Goal: Information Seeking & Learning: Learn about a topic

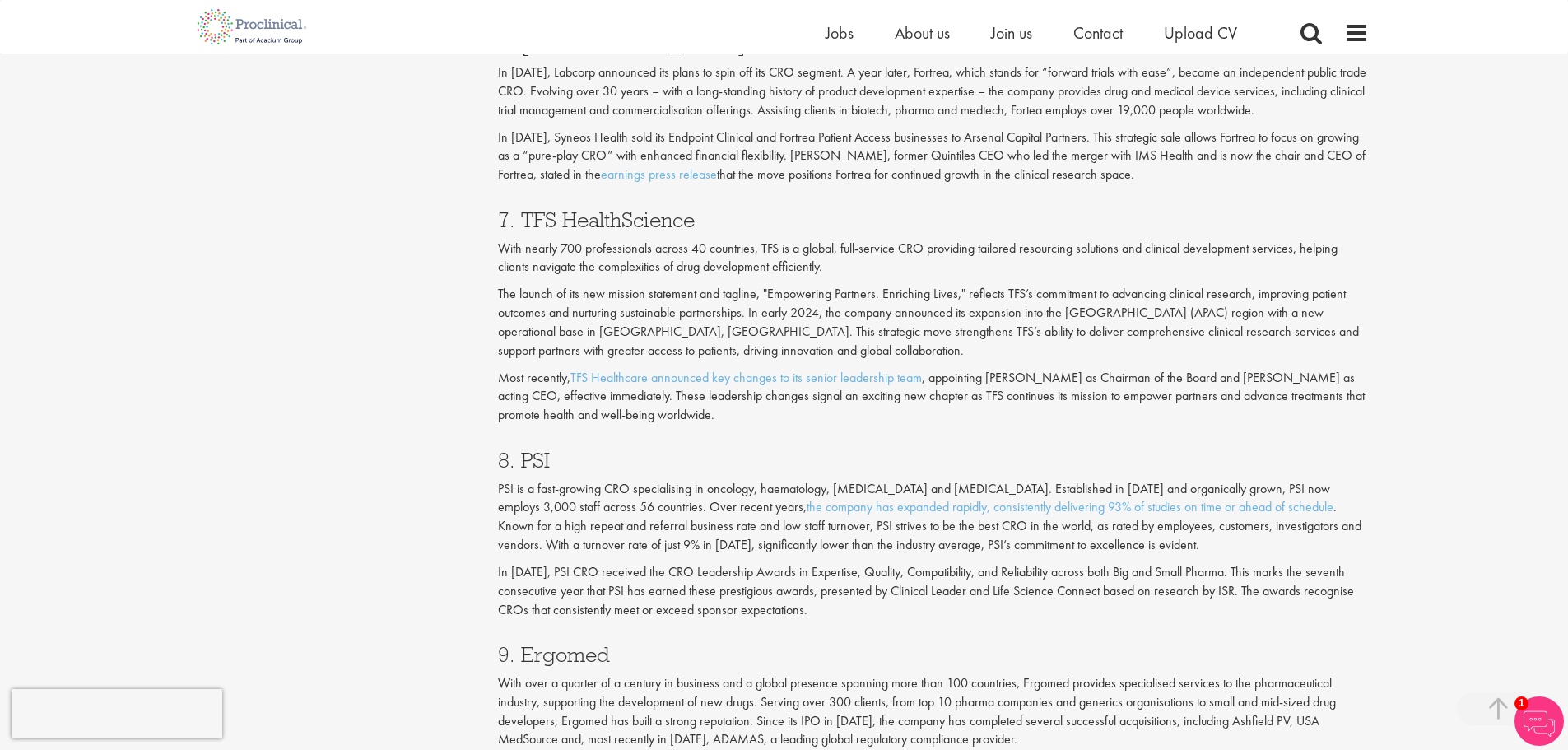
scroll to position [3126, 0]
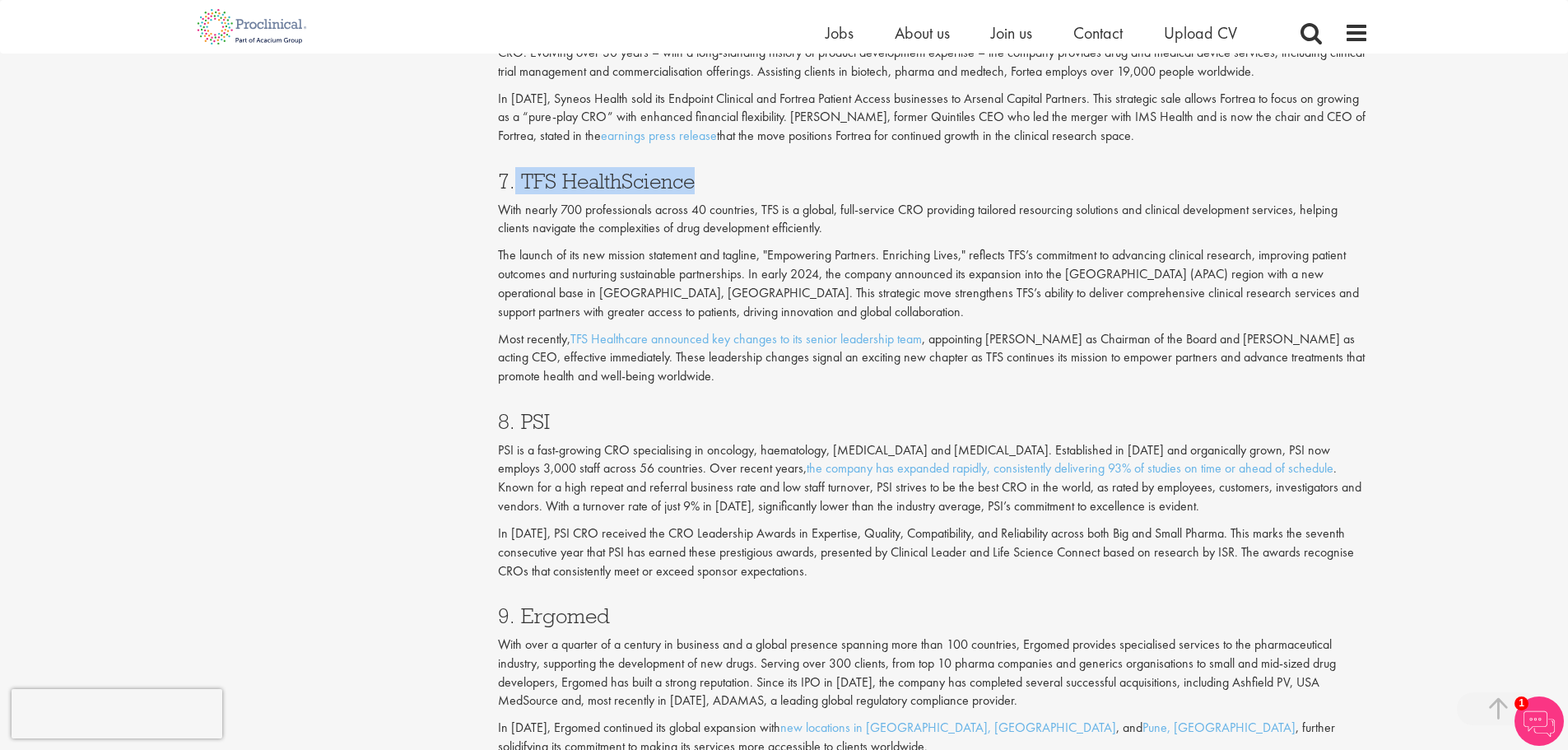
drag, startPoint x: 517, startPoint y: 184, endPoint x: 702, endPoint y: 170, distance: 185.5
click at [702, 170] on h3 "7. TFS HealthScience" at bounding box center [934, 181] width 871 height 22
copy h3 "TFS HealthScience"
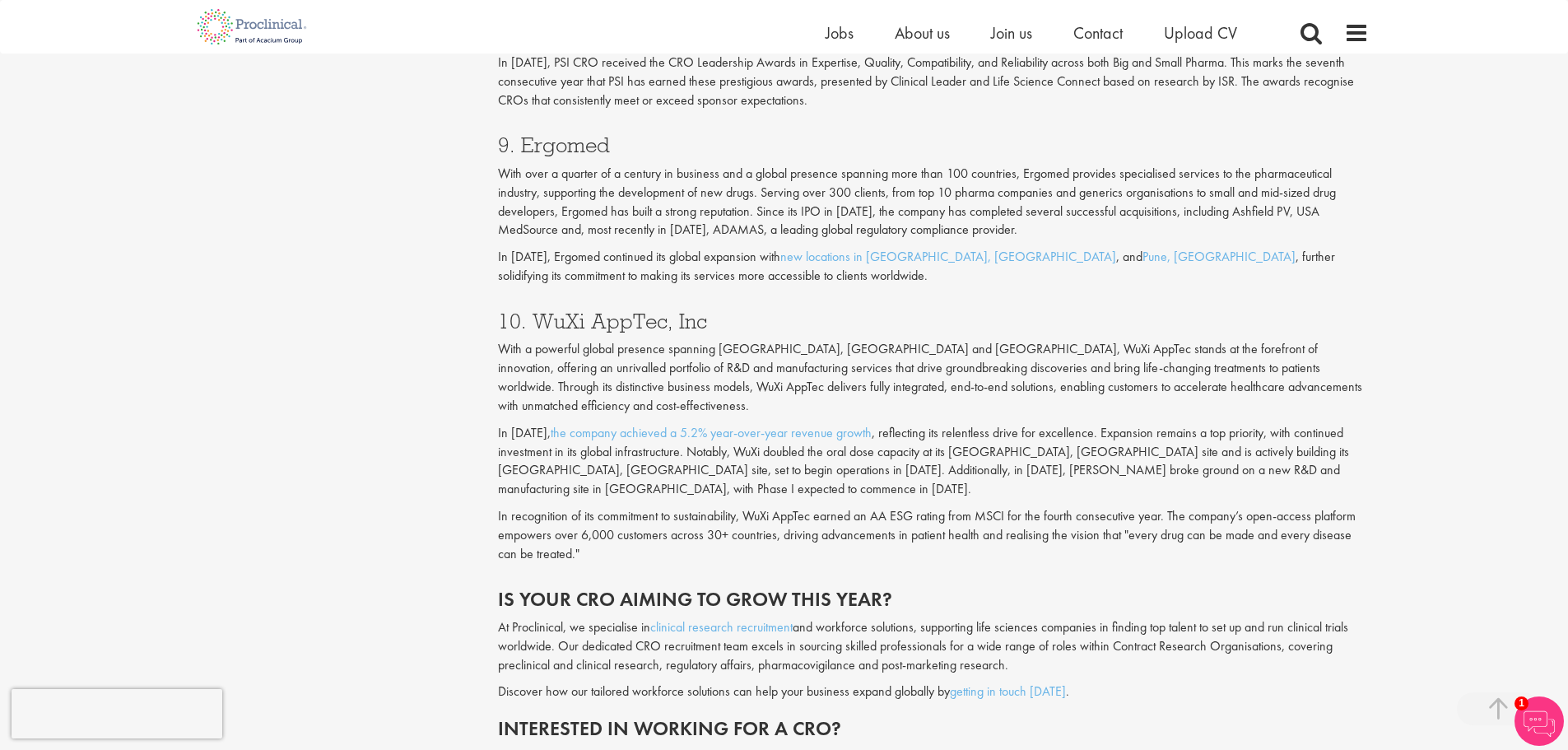
scroll to position [3538, 0]
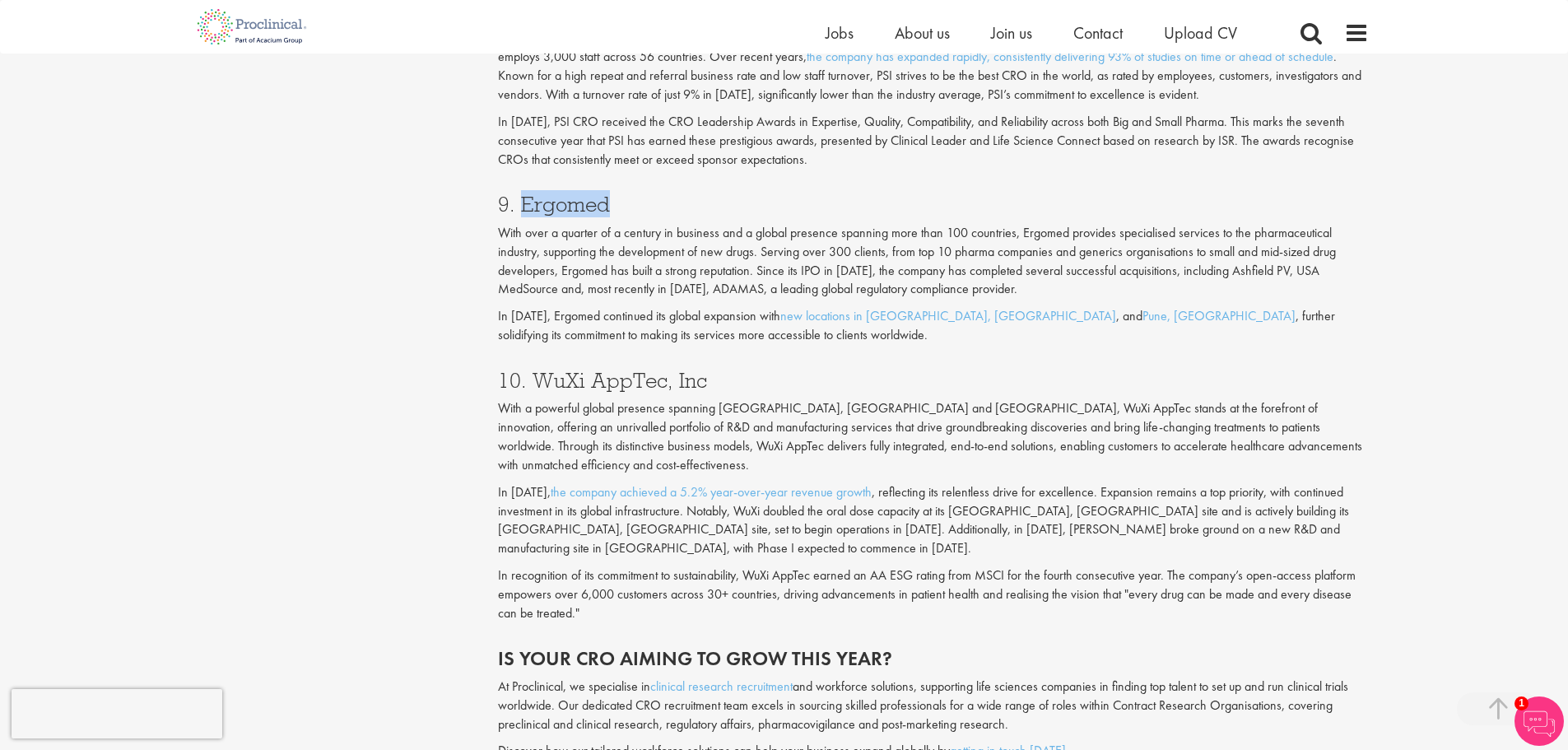
drag, startPoint x: 520, startPoint y: 211, endPoint x: 623, endPoint y: 207, distance: 103.1
click at [623, 207] on h3 "9. Ergomed" at bounding box center [934, 204] width 871 height 22
click at [584, 426] on p "With a powerful global presence spanning [GEOGRAPHIC_DATA], [GEOGRAPHIC_DATA] a…" at bounding box center [934, 436] width 871 height 75
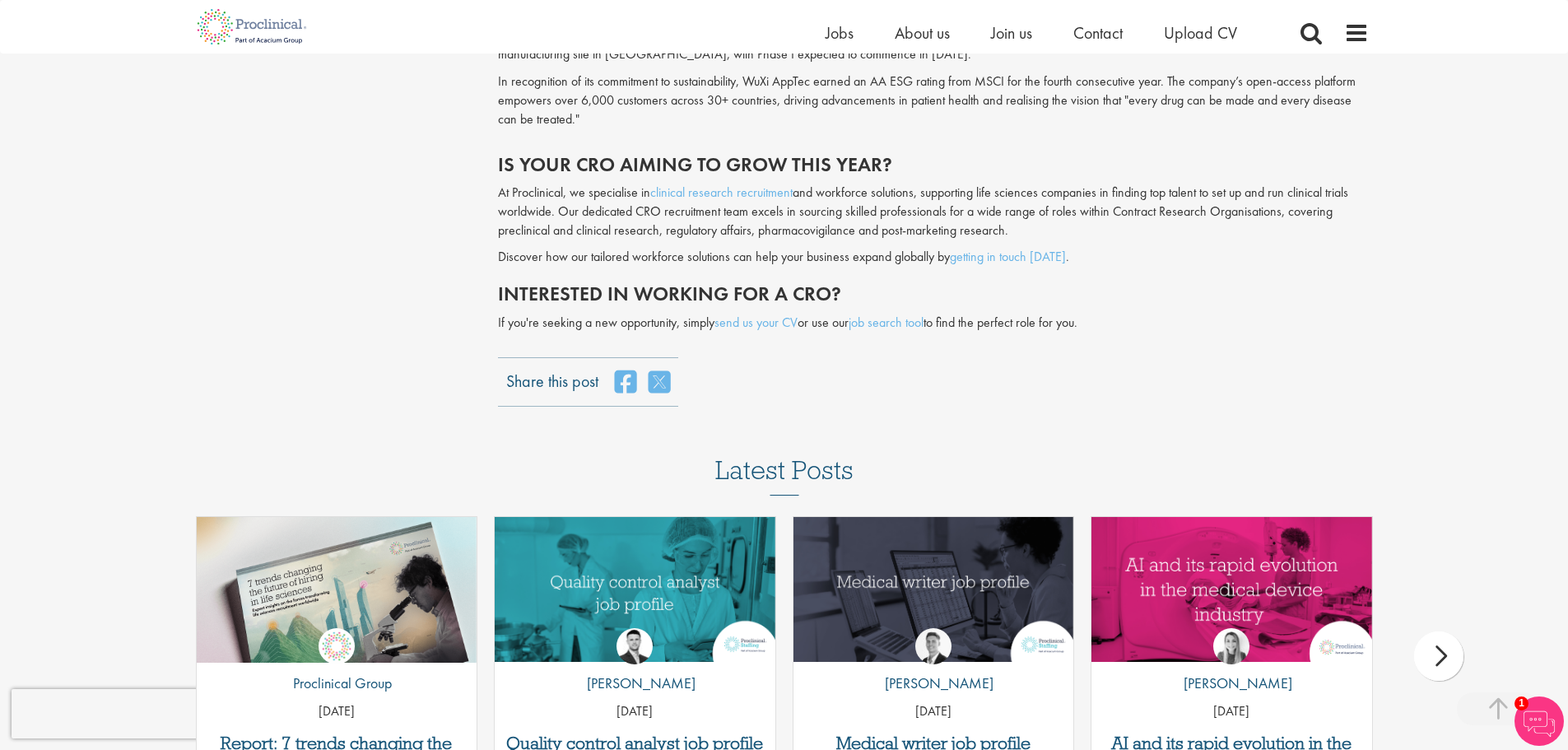
scroll to position [4114, 0]
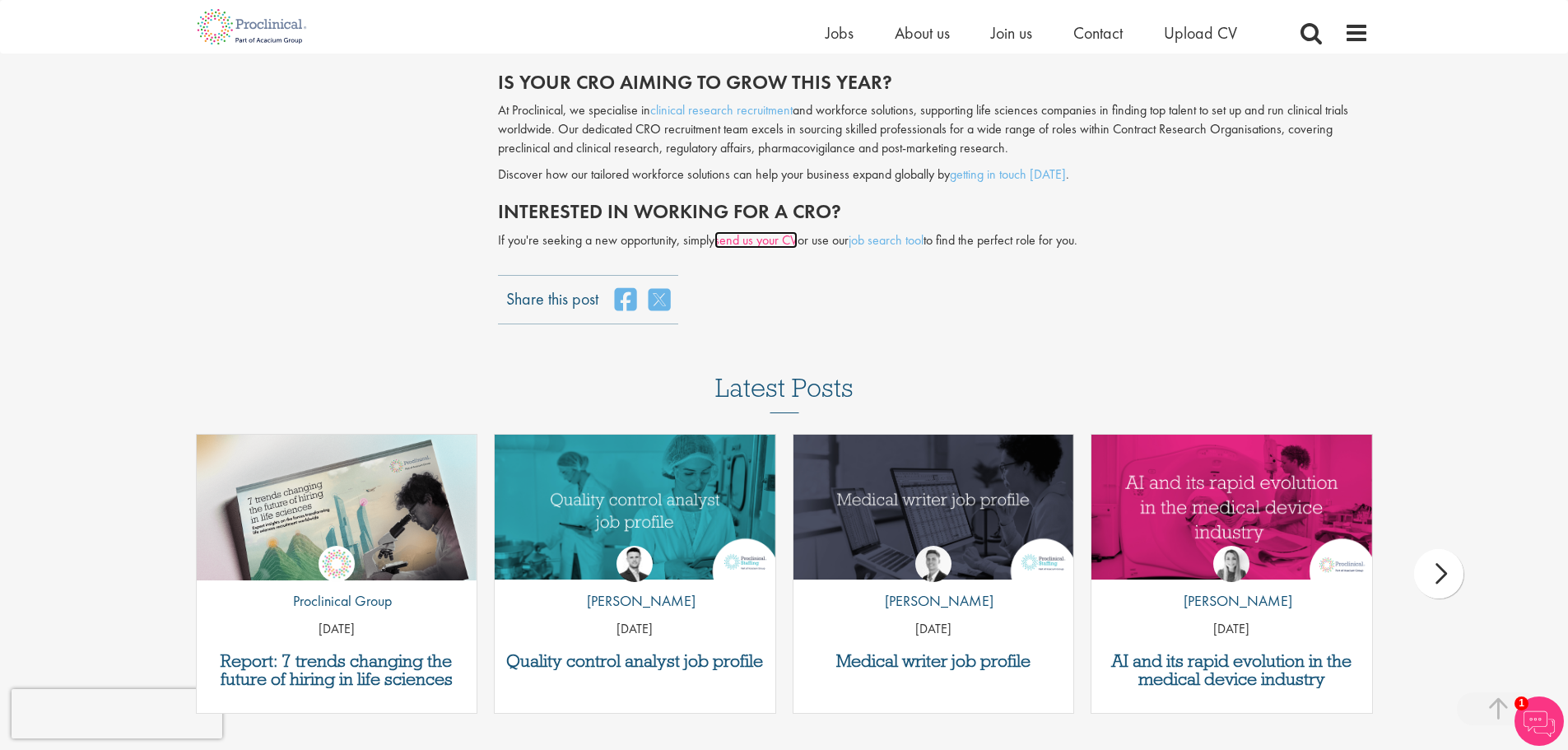
click at [777, 231] on link "send us your CV" at bounding box center [756, 240] width 83 height 17
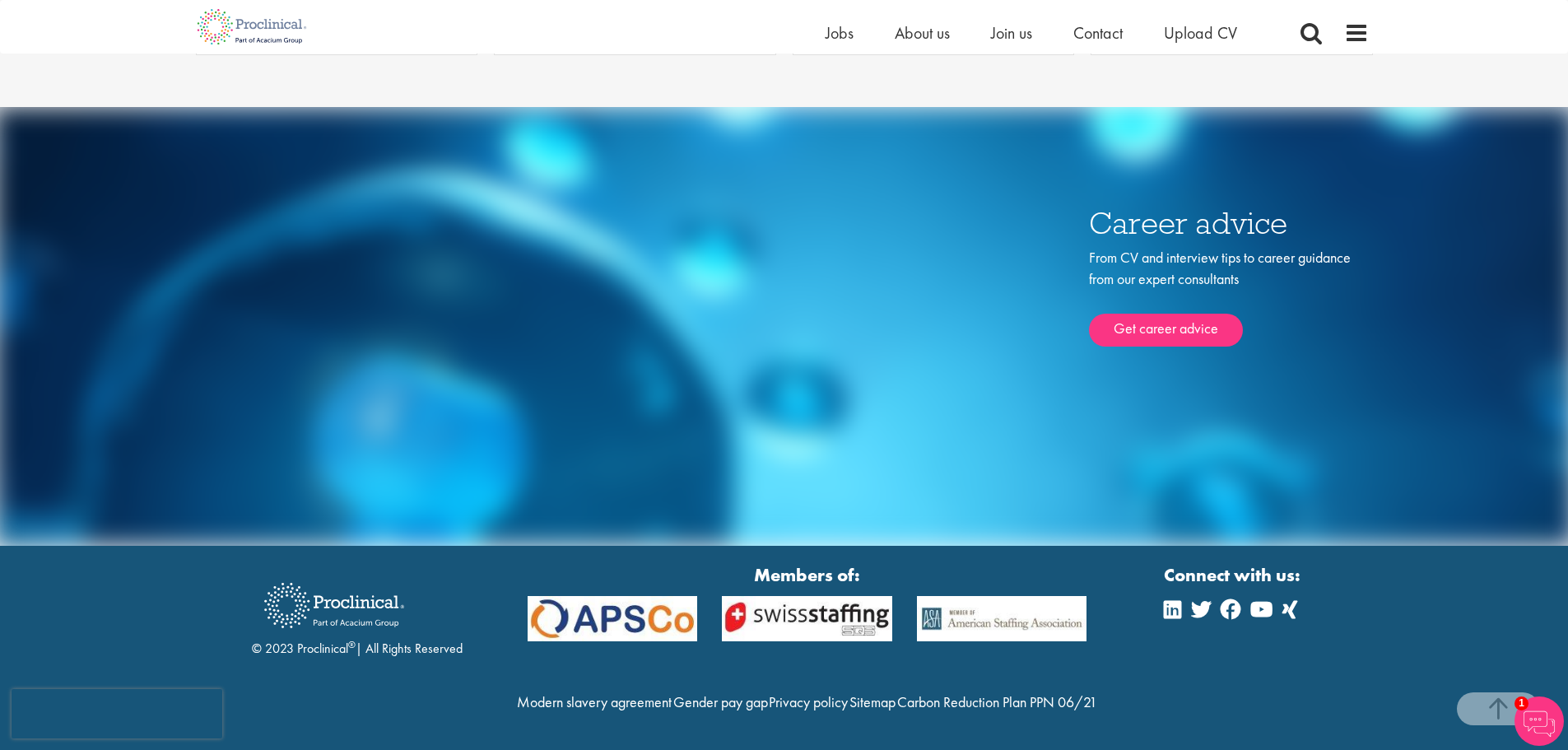
scroll to position [5239, 0]
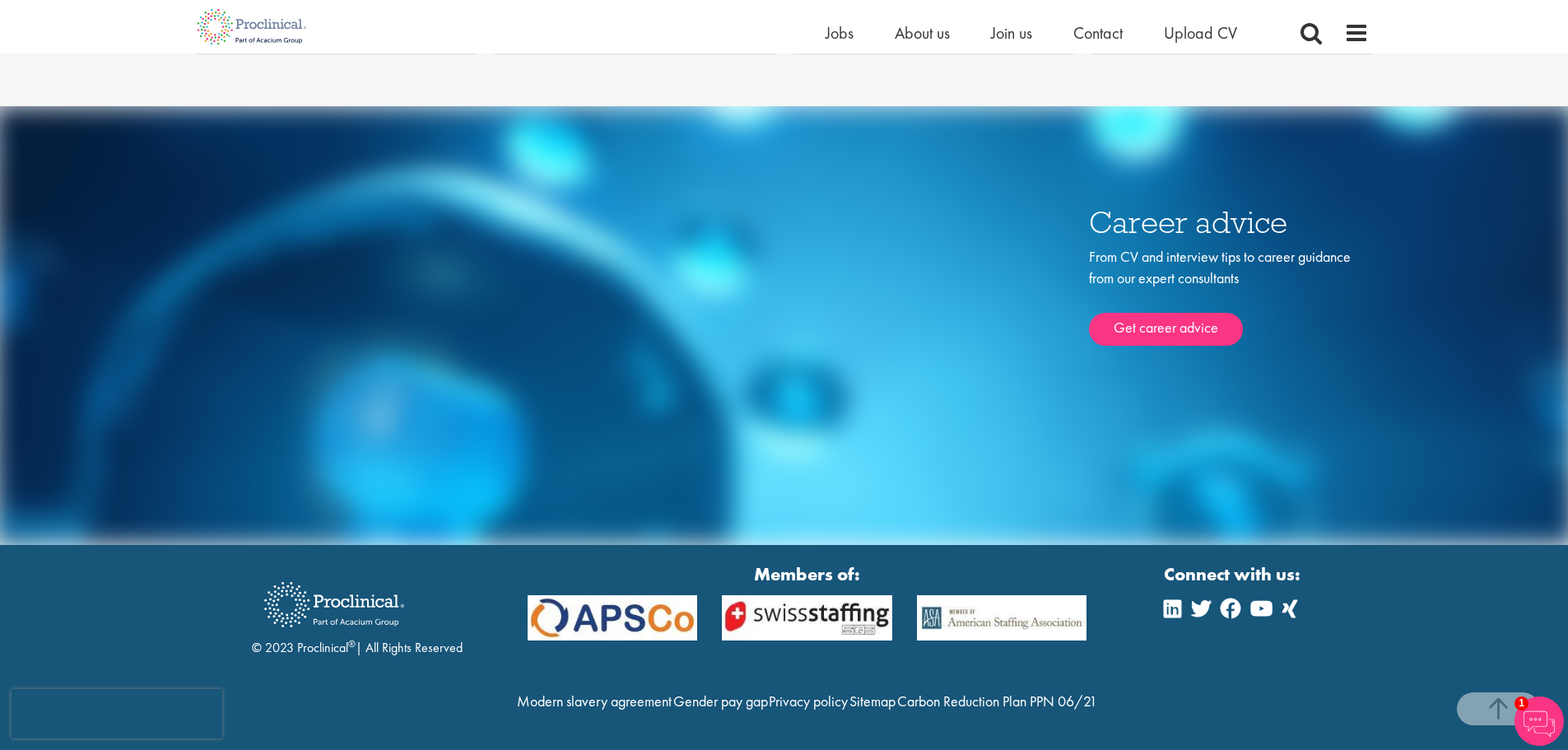
scroll to position [4114, 0]
